Goal: Complete application form

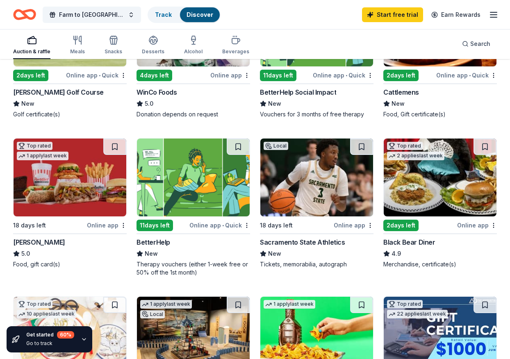
scroll to position [164, 0]
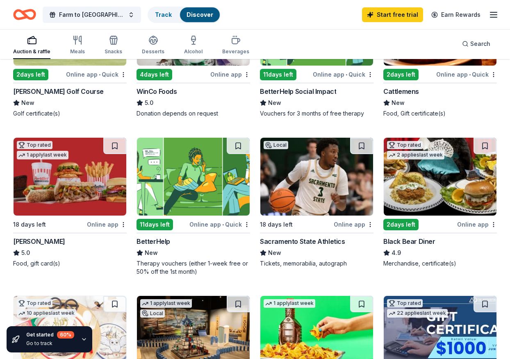
click at [303, 166] on img at bounding box center [316, 177] width 113 height 78
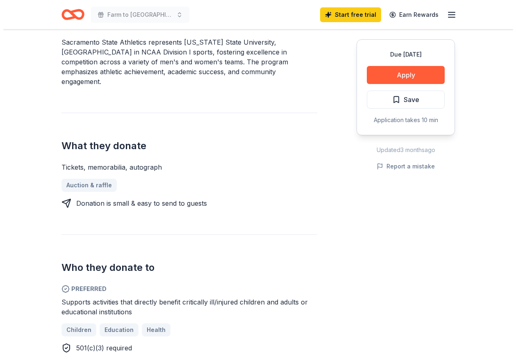
scroll to position [264, 0]
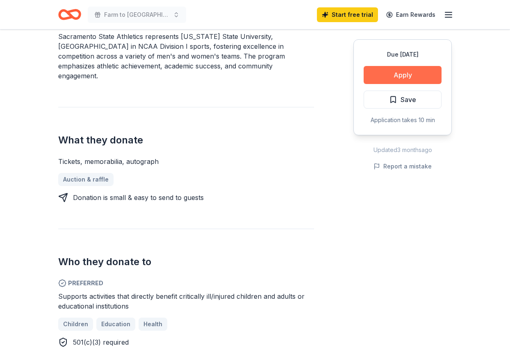
click at [397, 76] on button "Apply" at bounding box center [403, 75] width 78 height 18
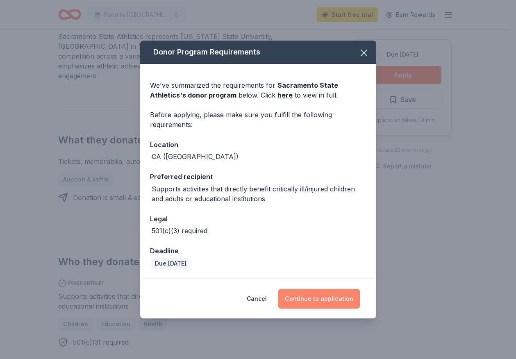
click at [324, 300] on button "Continue to application" at bounding box center [320, 299] width 82 height 20
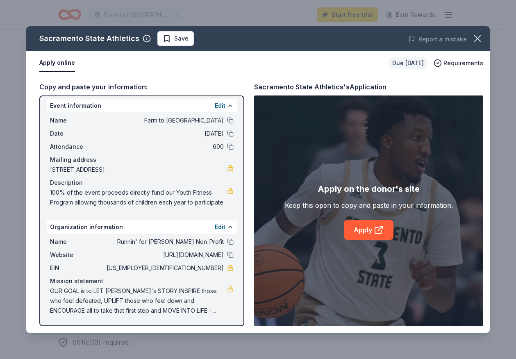
scroll to position [14, 0]
click at [371, 232] on link "Apply" at bounding box center [369, 230] width 50 height 20
